Goal: Information Seeking & Learning: Learn about a topic

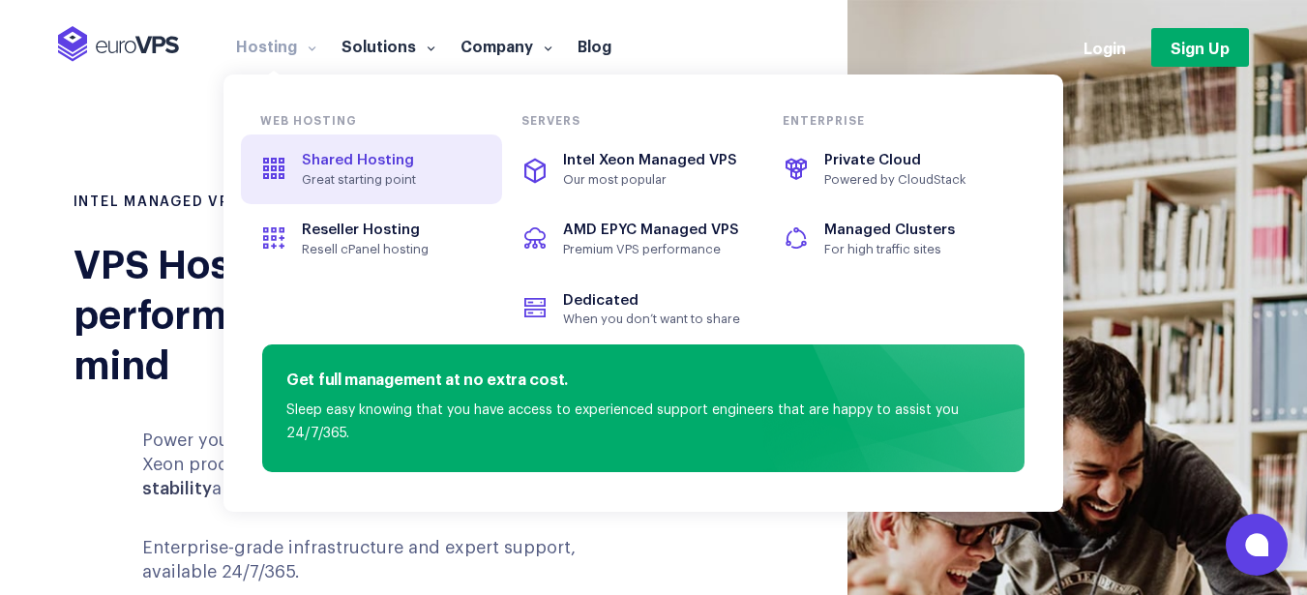
click at [341, 153] on span "Shared Hosting" at bounding box center [358, 160] width 112 height 15
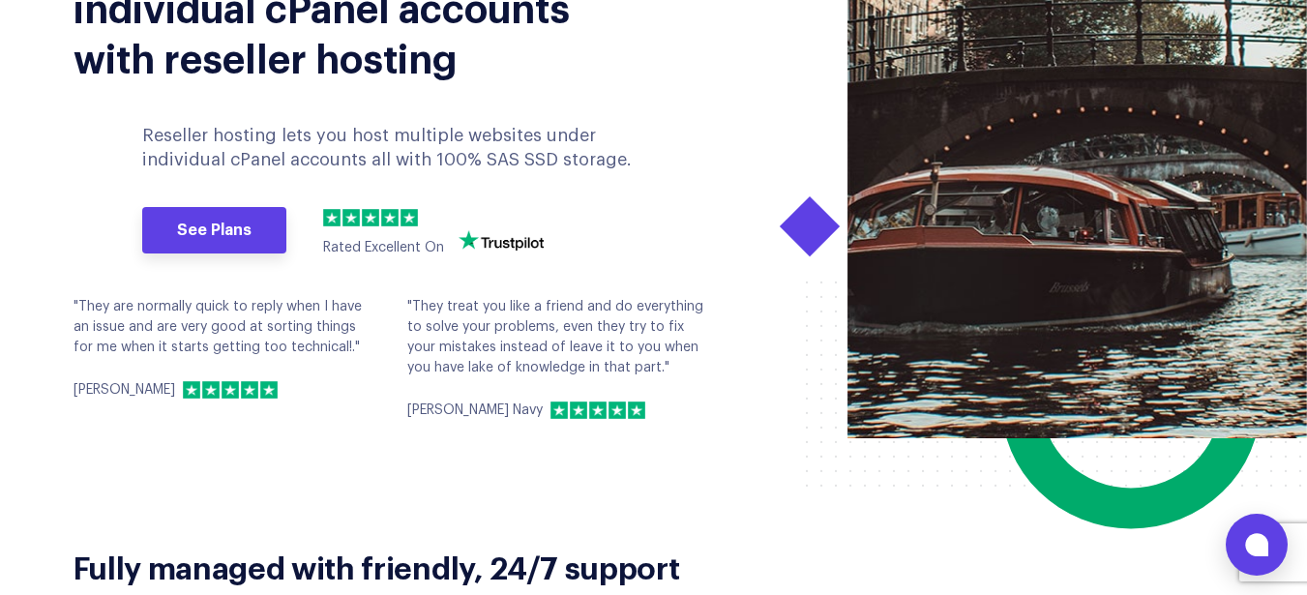
scroll to position [348, 0]
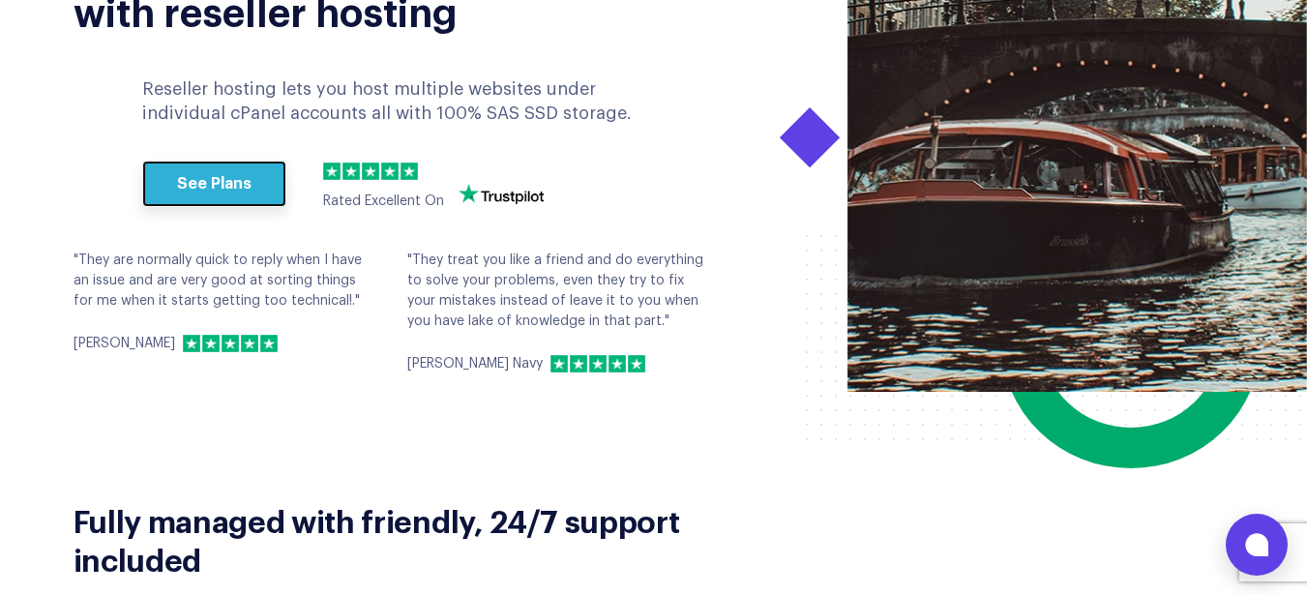
click at [252, 187] on link "See Plans" at bounding box center [214, 184] width 144 height 46
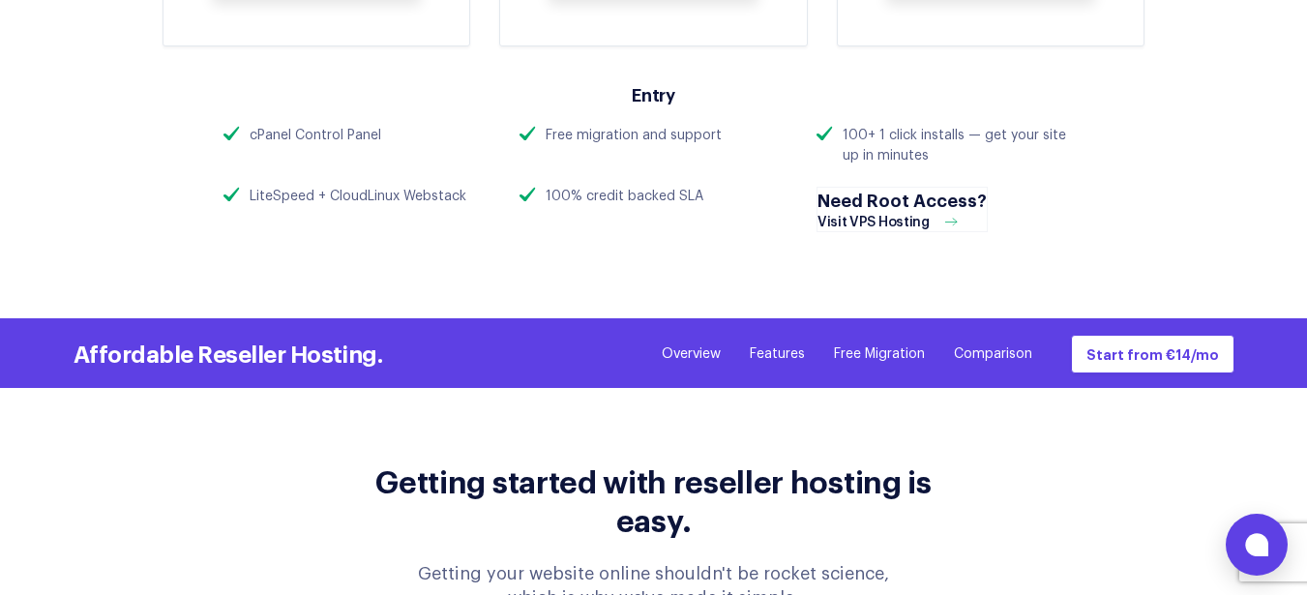
scroll to position [1567, 0]
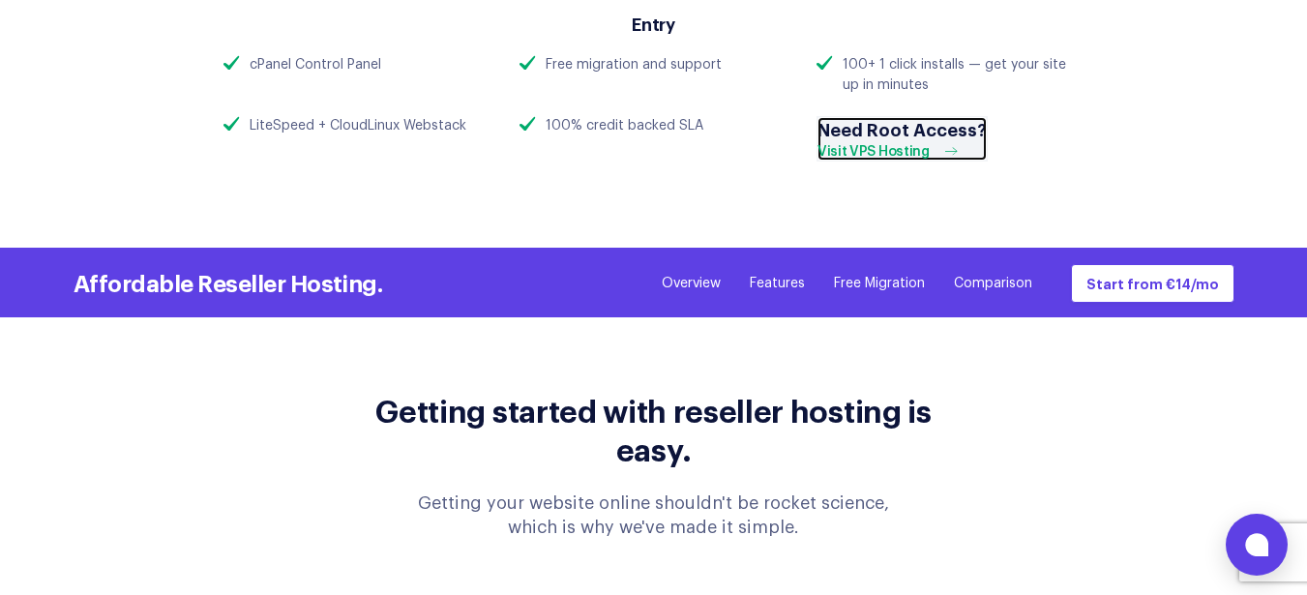
click at [904, 144] on div "Visit VPS Hosting" at bounding box center [892, 152] width 151 height 16
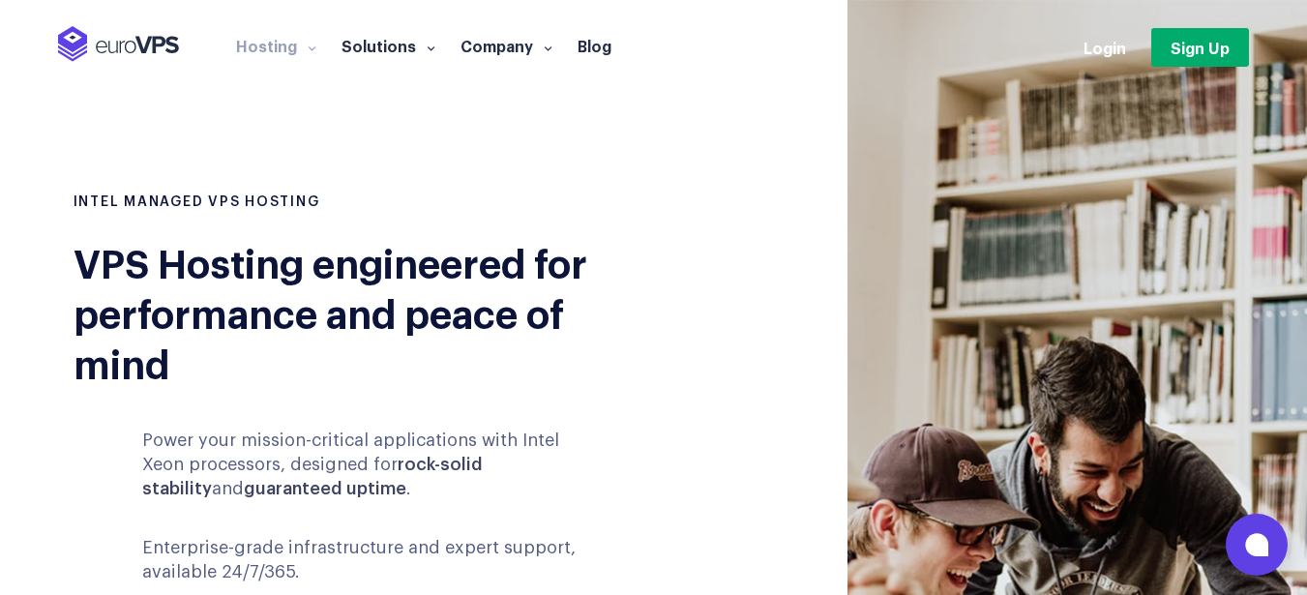
scroll to position [348, 0]
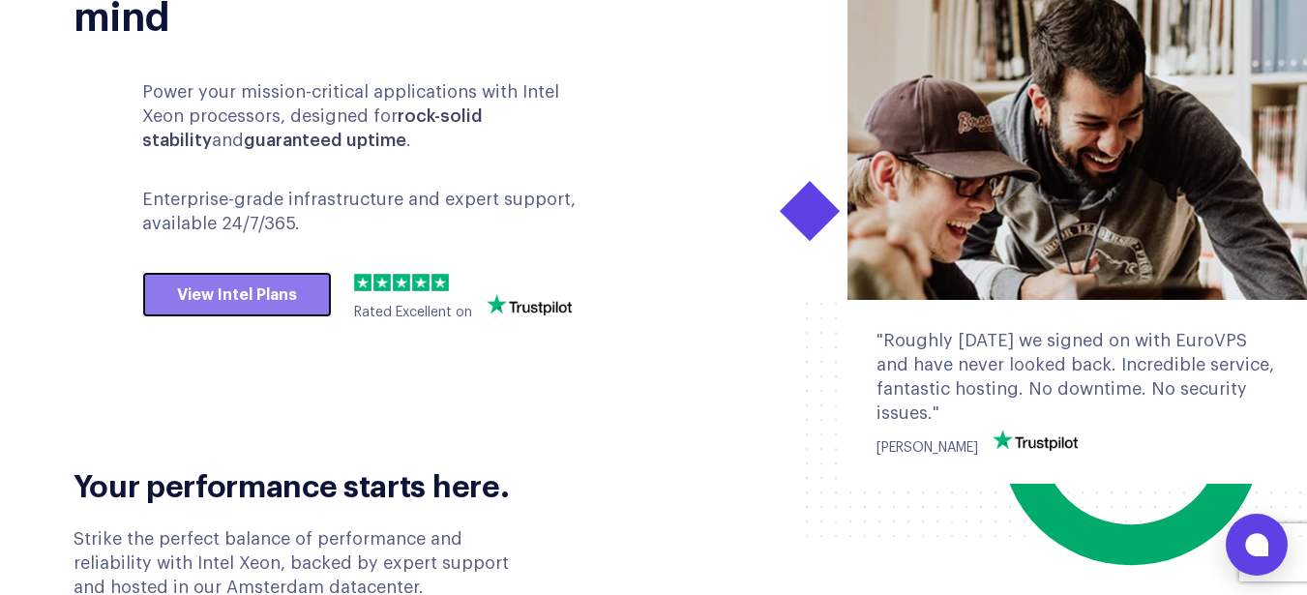
click at [252, 298] on link "View Intel Plans" at bounding box center [237, 295] width 190 height 46
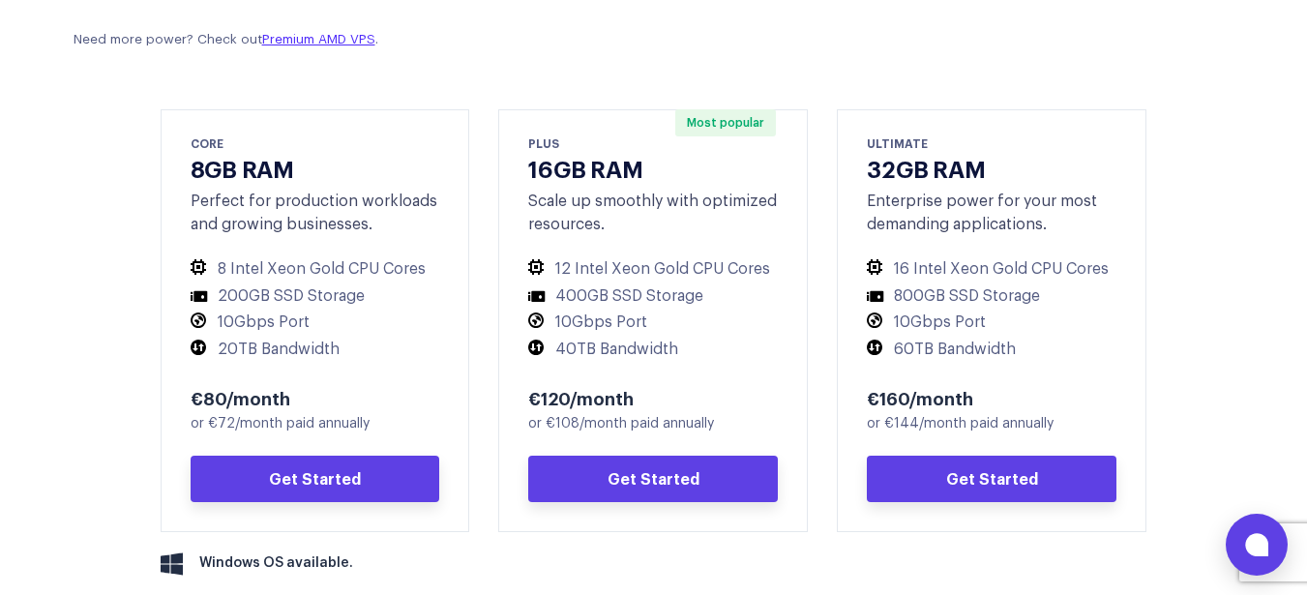
scroll to position [813, 0]
